Goal: Information Seeking & Learning: Find specific fact

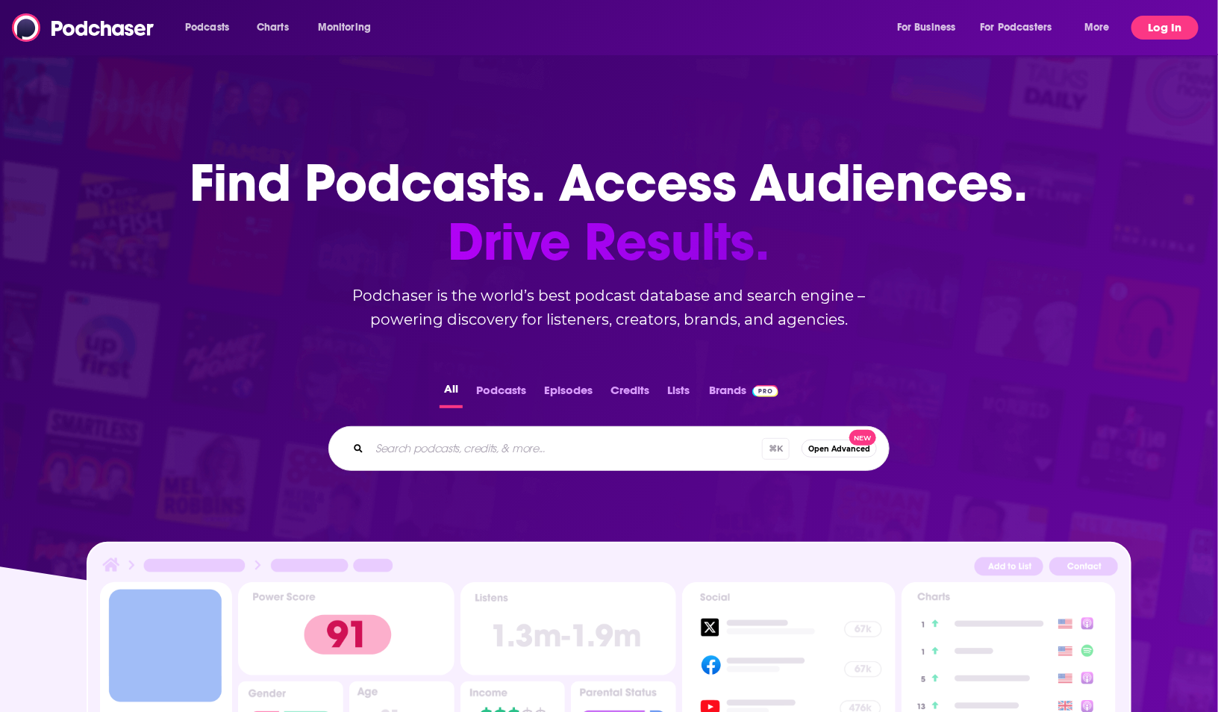
click at [1163, 21] on button "Log In" at bounding box center [1165, 28] width 67 height 24
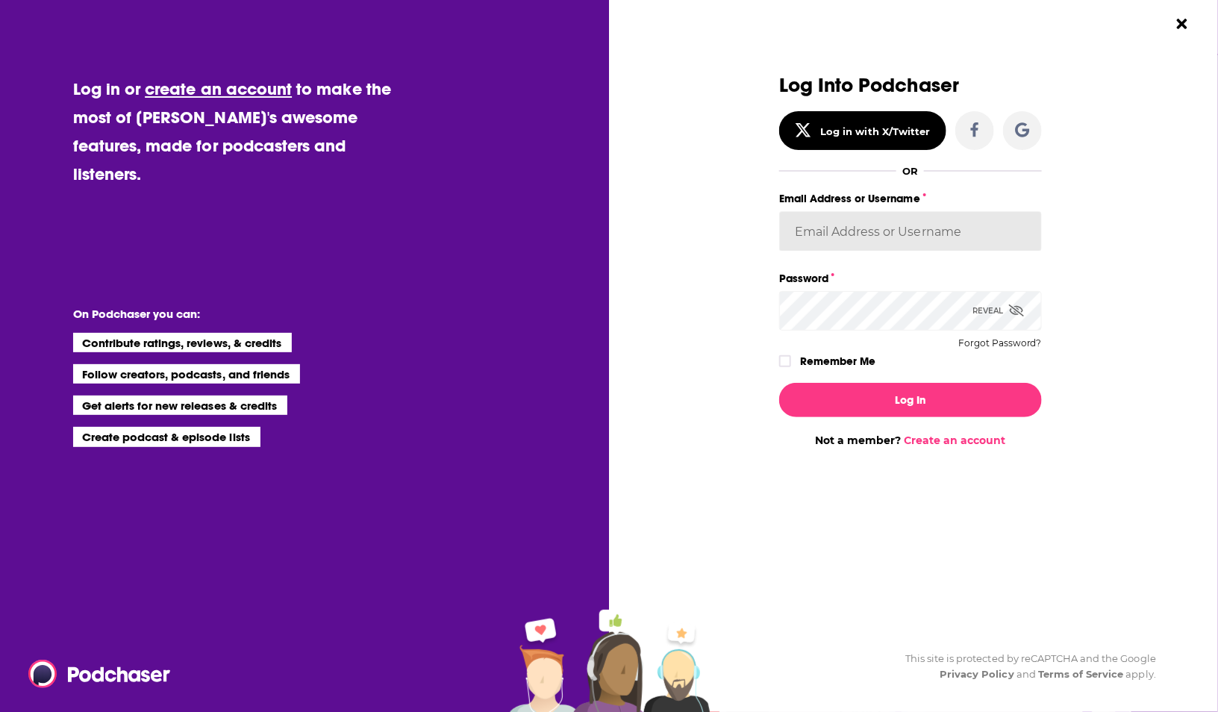
click at [939, 230] on input "Email Address or Username" at bounding box center [910, 231] width 263 height 40
click at [1190, 12] on button "Close Button" at bounding box center [1182, 24] width 28 height 28
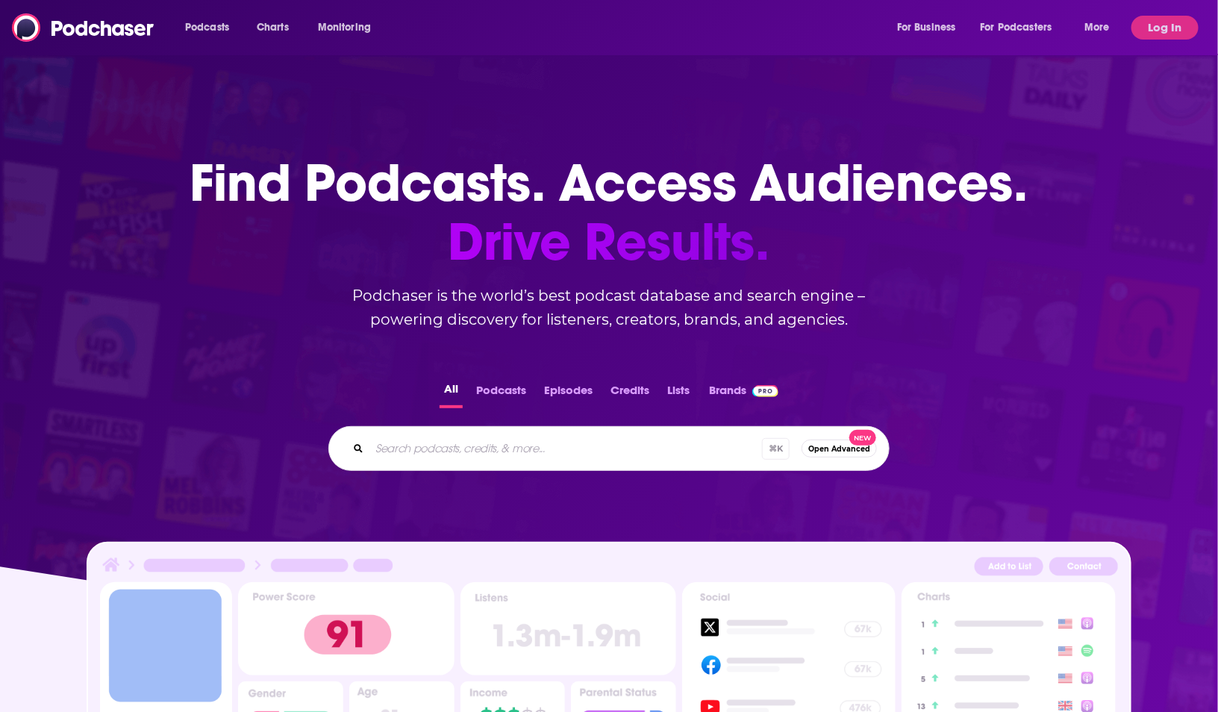
click at [534, 438] on input "Search podcasts, credits, & more..." at bounding box center [566, 449] width 393 height 24
paste input "Markets Afternoon Briefing"
type input "Markets Afternoon Briefing"
